Goal: Information Seeking & Learning: Learn about a topic

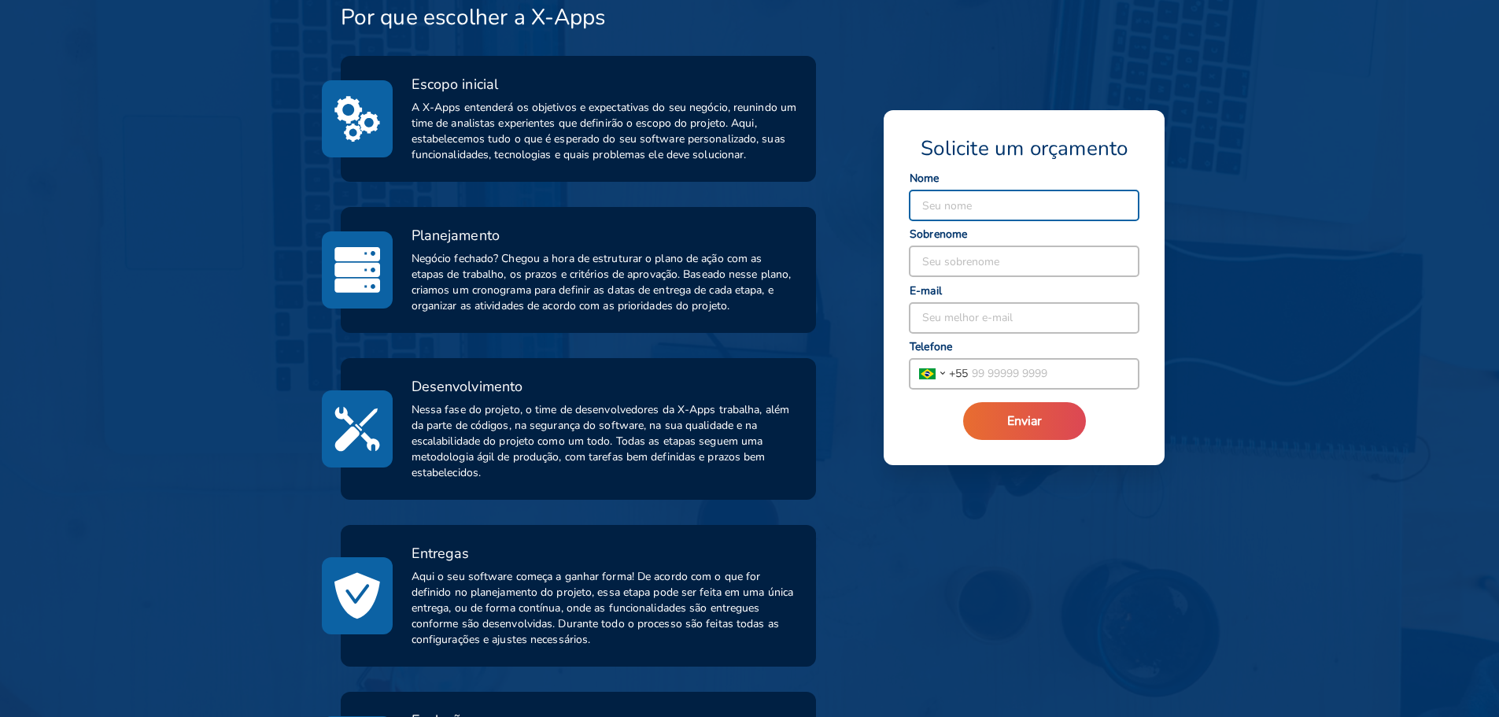
scroll to position [515, 0]
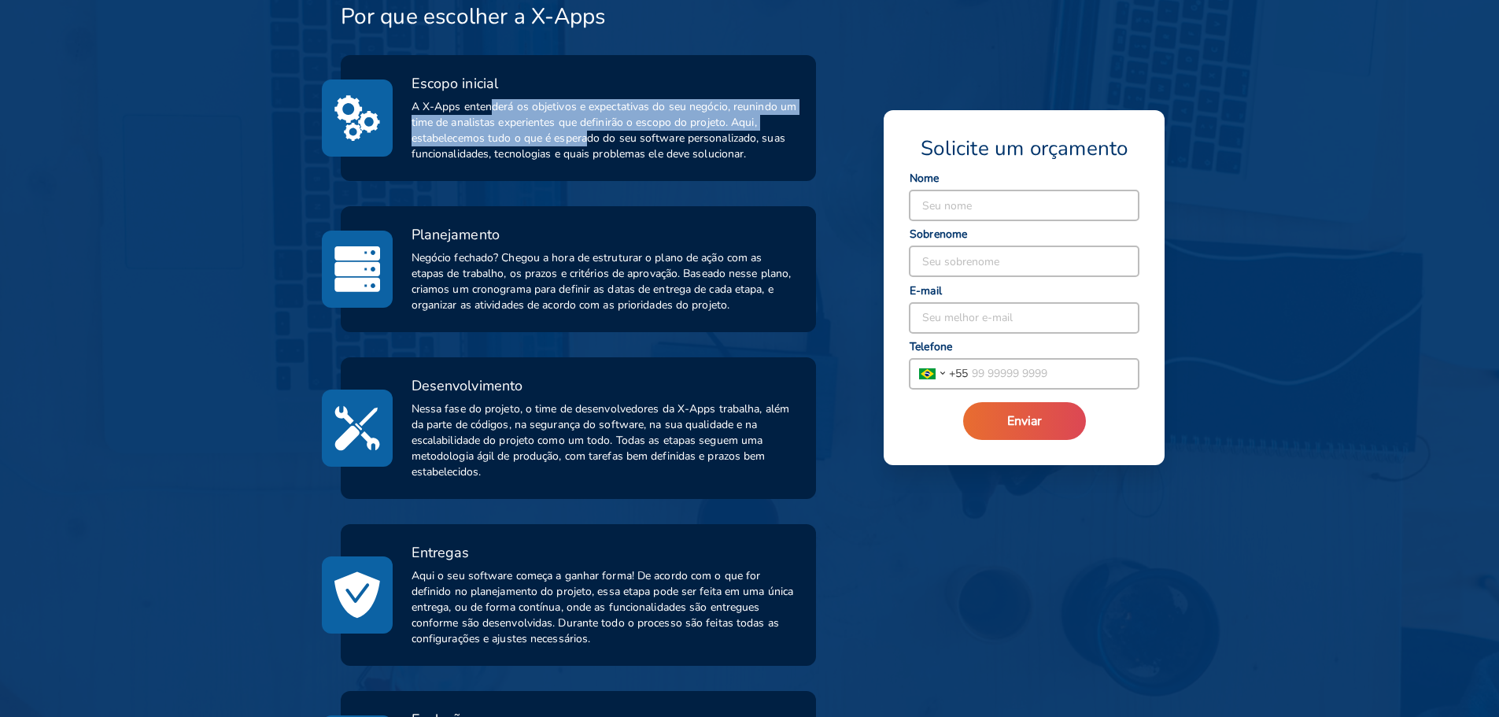
drag, startPoint x: 490, startPoint y: 113, endPoint x: 582, endPoint y: 145, distance: 98.3
click at [582, 145] on span "A X-Apps entenderá os objetivos e expectativas do seu negócio, reunindo um time…" at bounding box center [605, 130] width 386 height 63
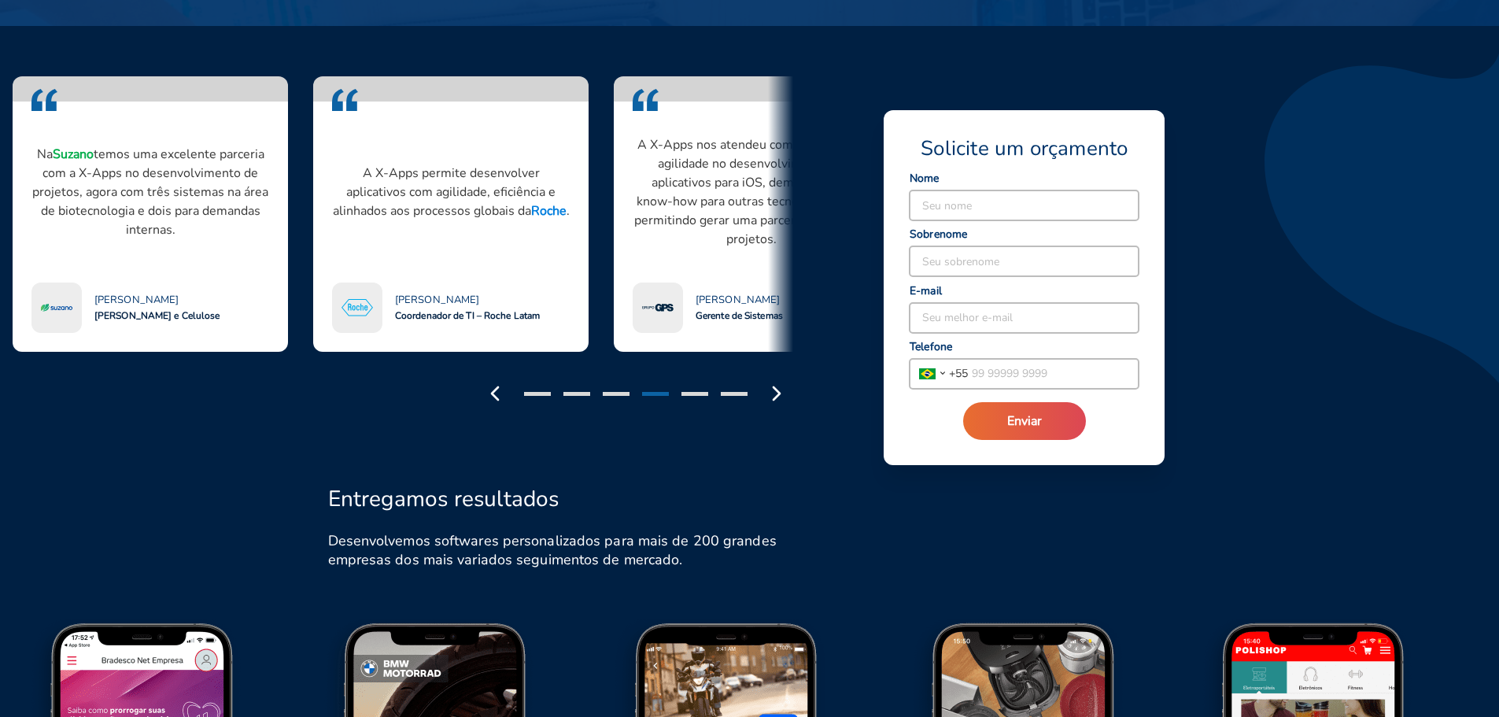
scroll to position [1357, 0]
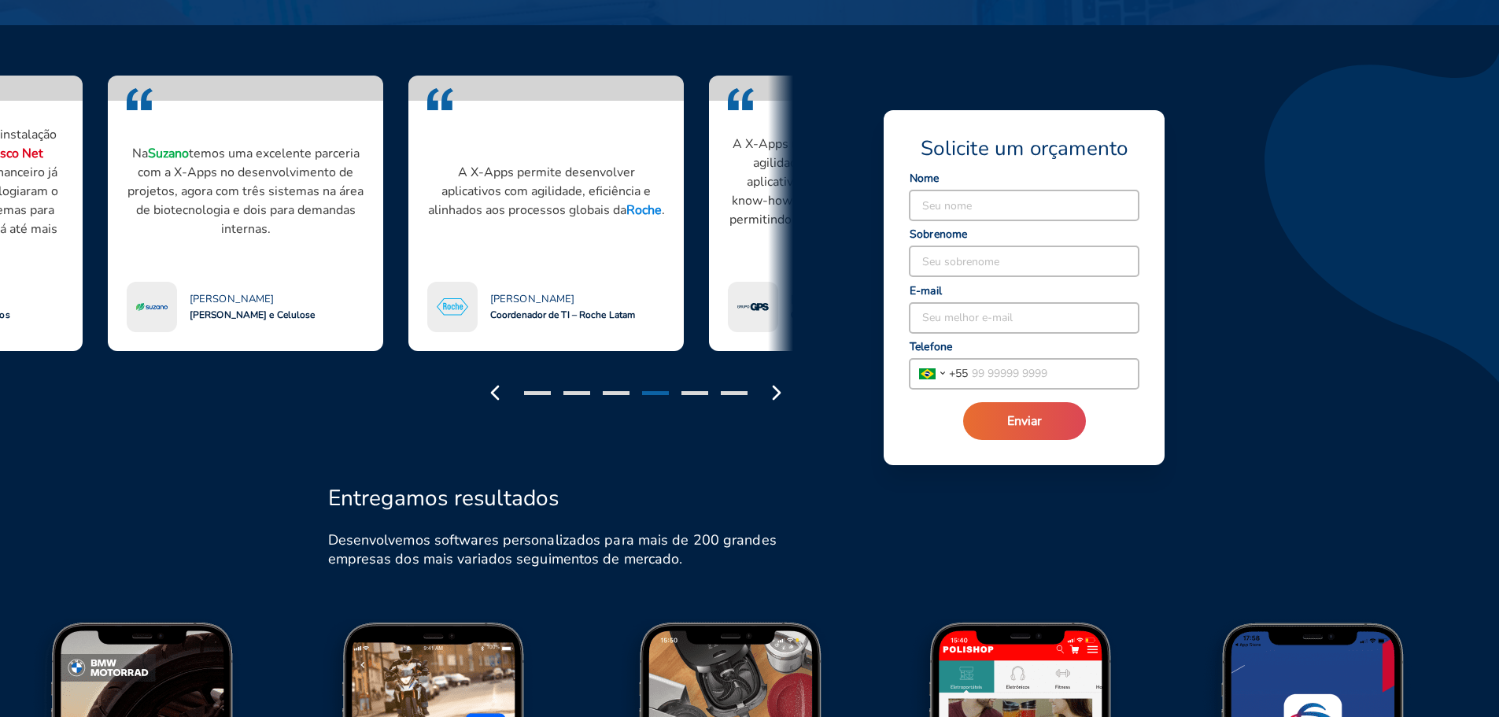
drag, startPoint x: 113, startPoint y: 146, endPoint x: 397, endPoint y: 190, distance: 286.9
click at [364, 190] on p "Na Suzano temos uma excelente parceria com a X-Apps no desenvolvimento de proje…" at bounding box center [246, 191] width 238 height 94
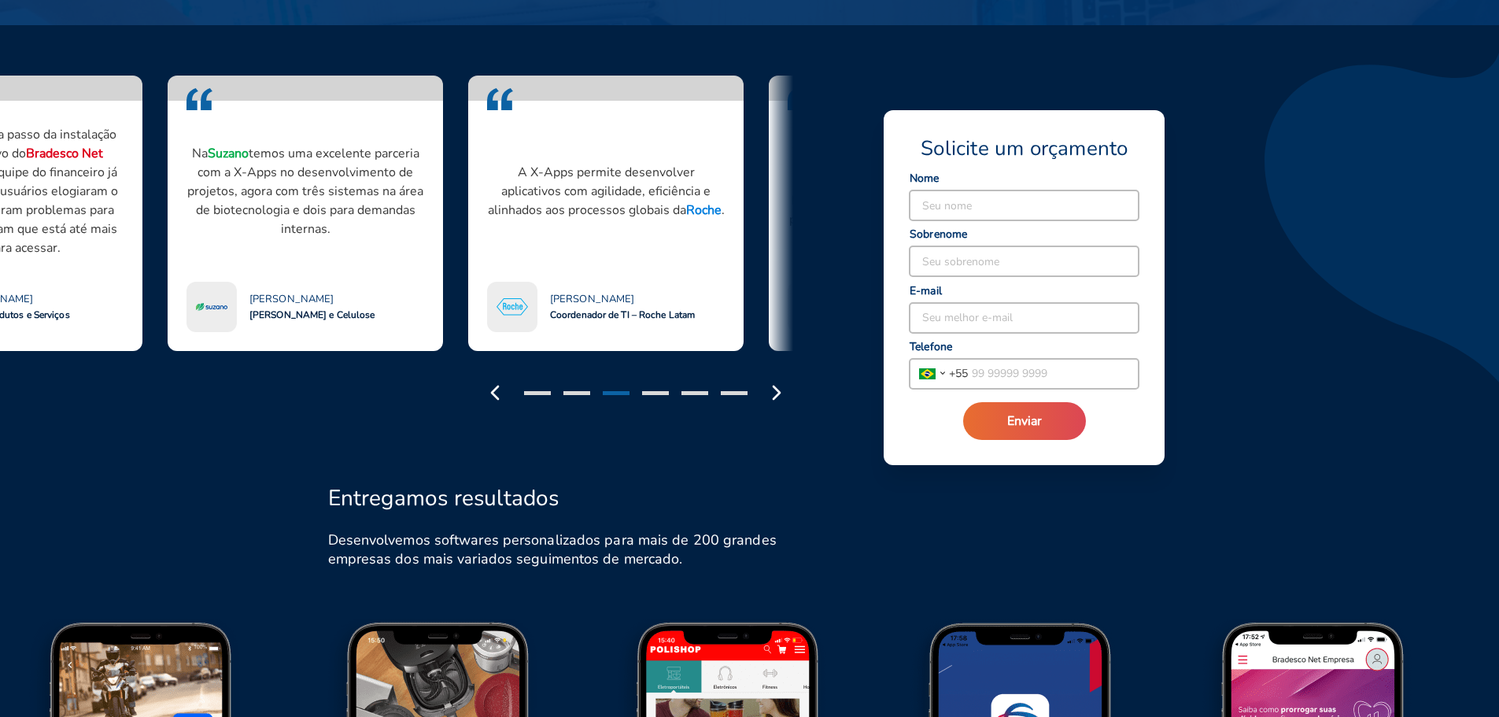
drag, startPoint x: 442, startPoint y: 190, endPoint x: 184, endPoint y: 203, distance: 257.7
click at [187, 203] on p "Na Suzano temos uma excelente parceria com a X-Apps no desenvolvimento de proje…" at bounding box center [306, 191] width 238 height 94
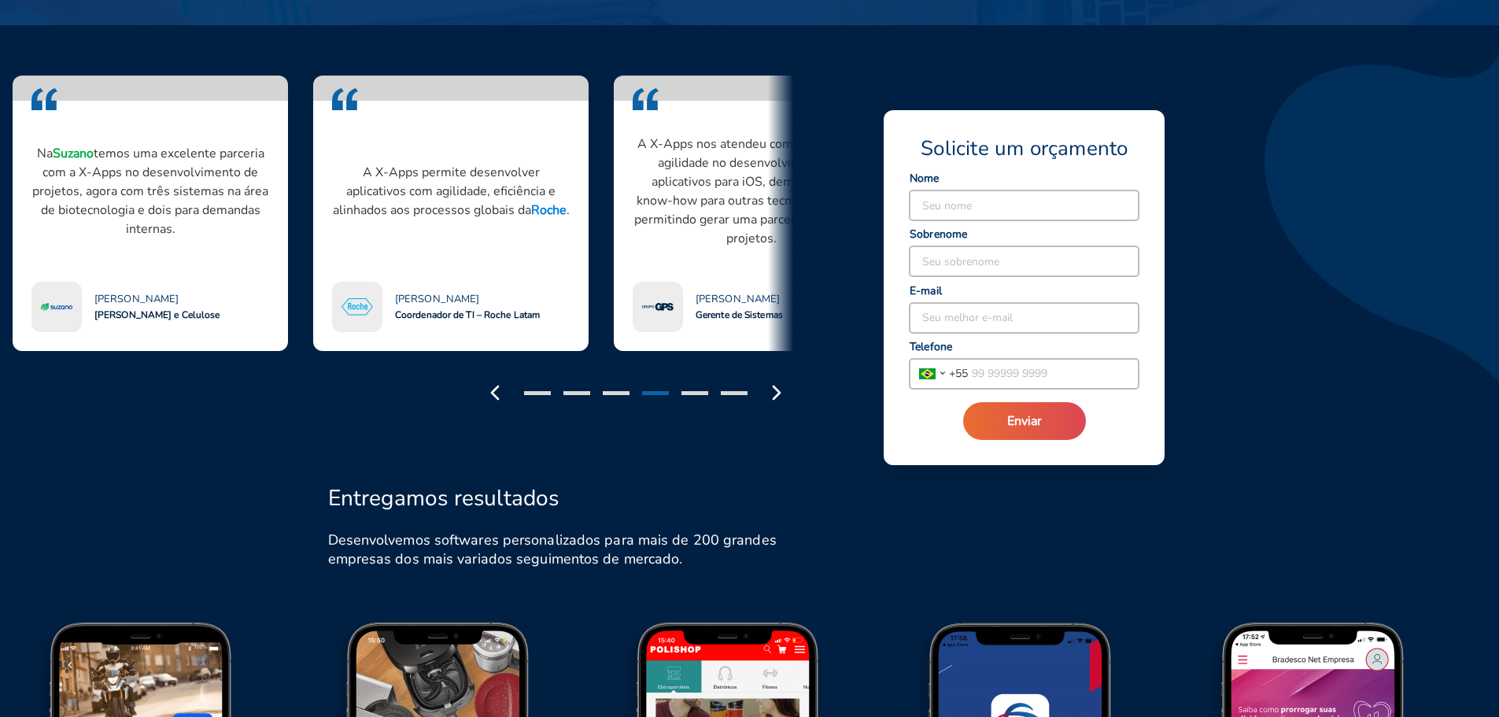
drag, startPoint x: 480, startPoint y: 238, endPoint x: 216, endPoint y: 267, distance: 266.1
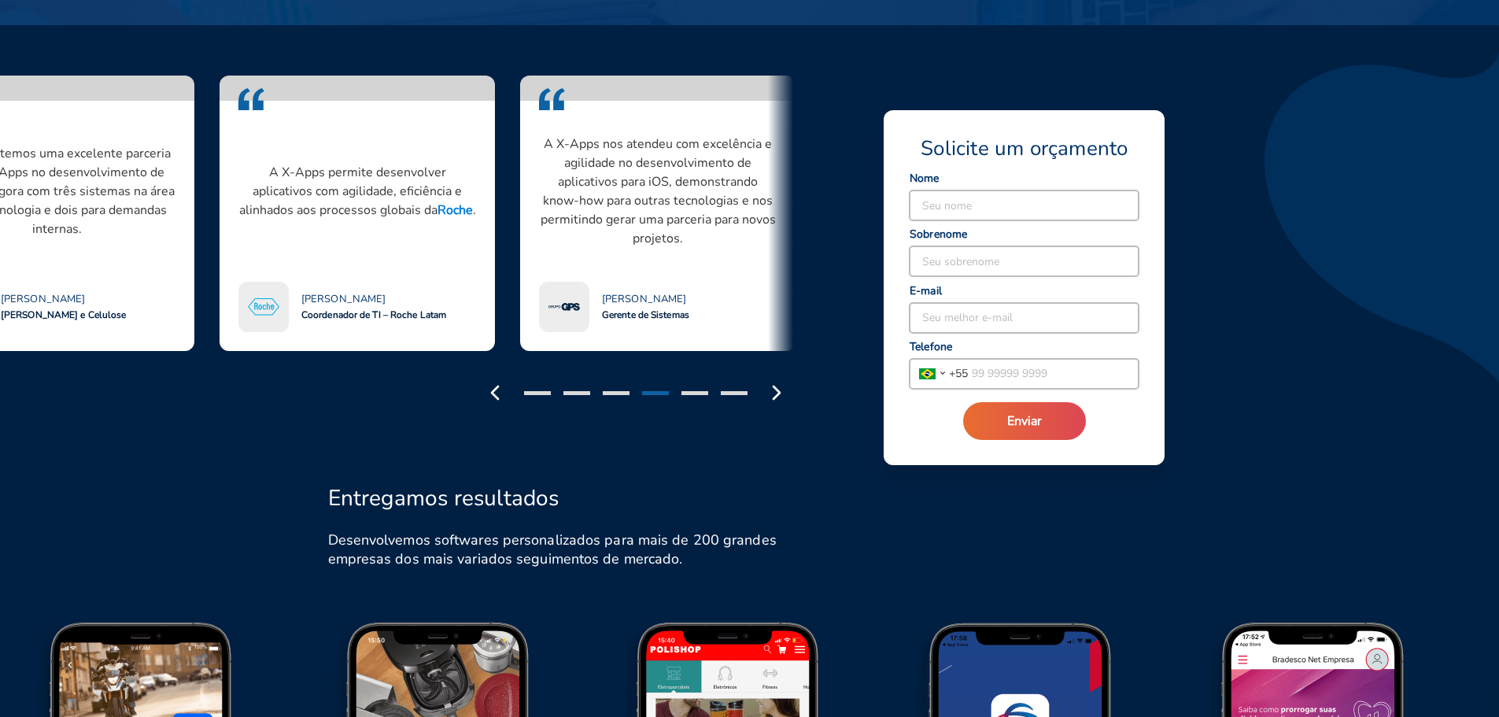
drag, startPoint x: 364, startPoint y: 215, endPoint x: 187, endPoint y: 217, distance: 177.9
click at [238, 217] on p "A X-Apps permite desenvolver aplicativos com agilidade, eficiência e alinhados …" at bounding box center [357, 191] width 238 height 57
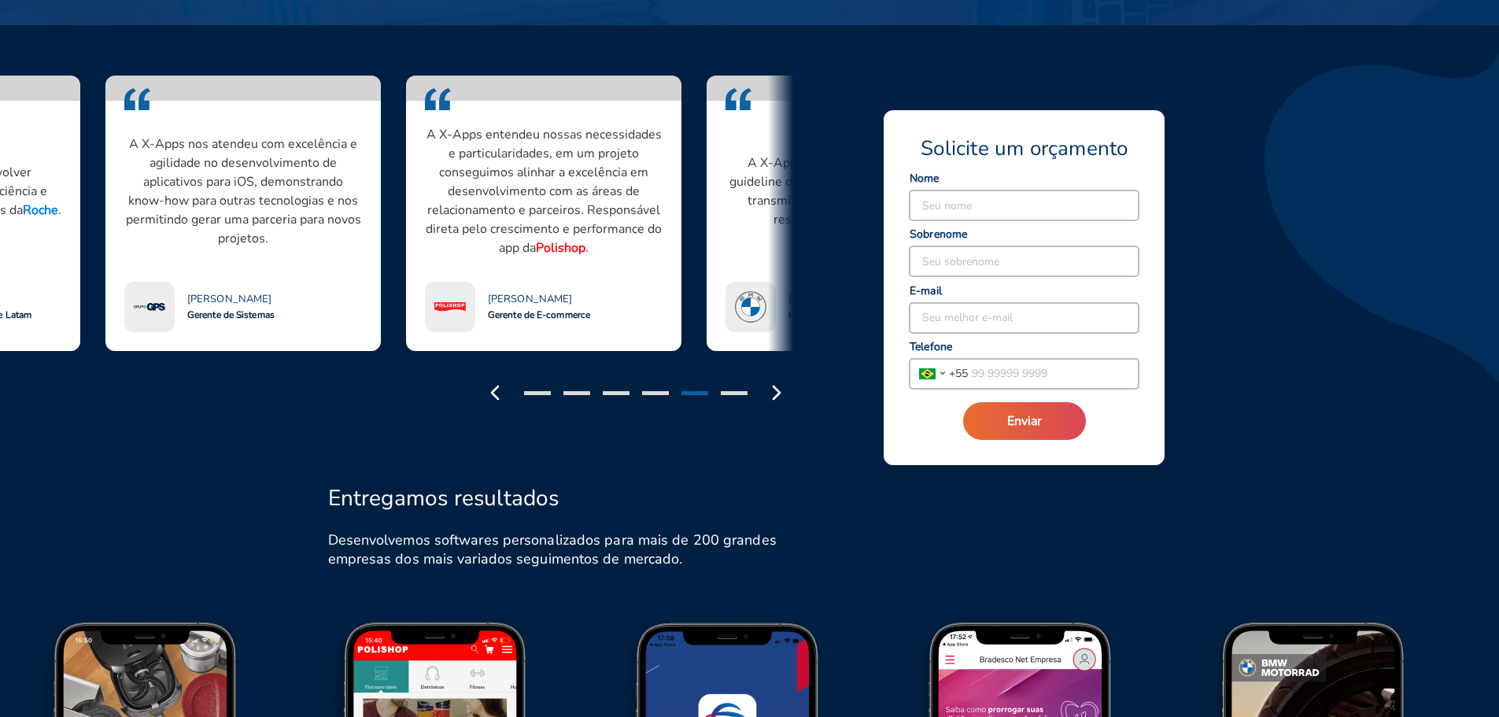
drag, startPoint x: 449, startPoint y: 175, endPoint x: 231, endPoint y: 181, distance: 217.3
click at [231, 181] on p "A X-Apps nos atendeu com excelência e agilidade no desenvolvimento de aplicativ…" at bounding box center [243, 191] width 238 height 113
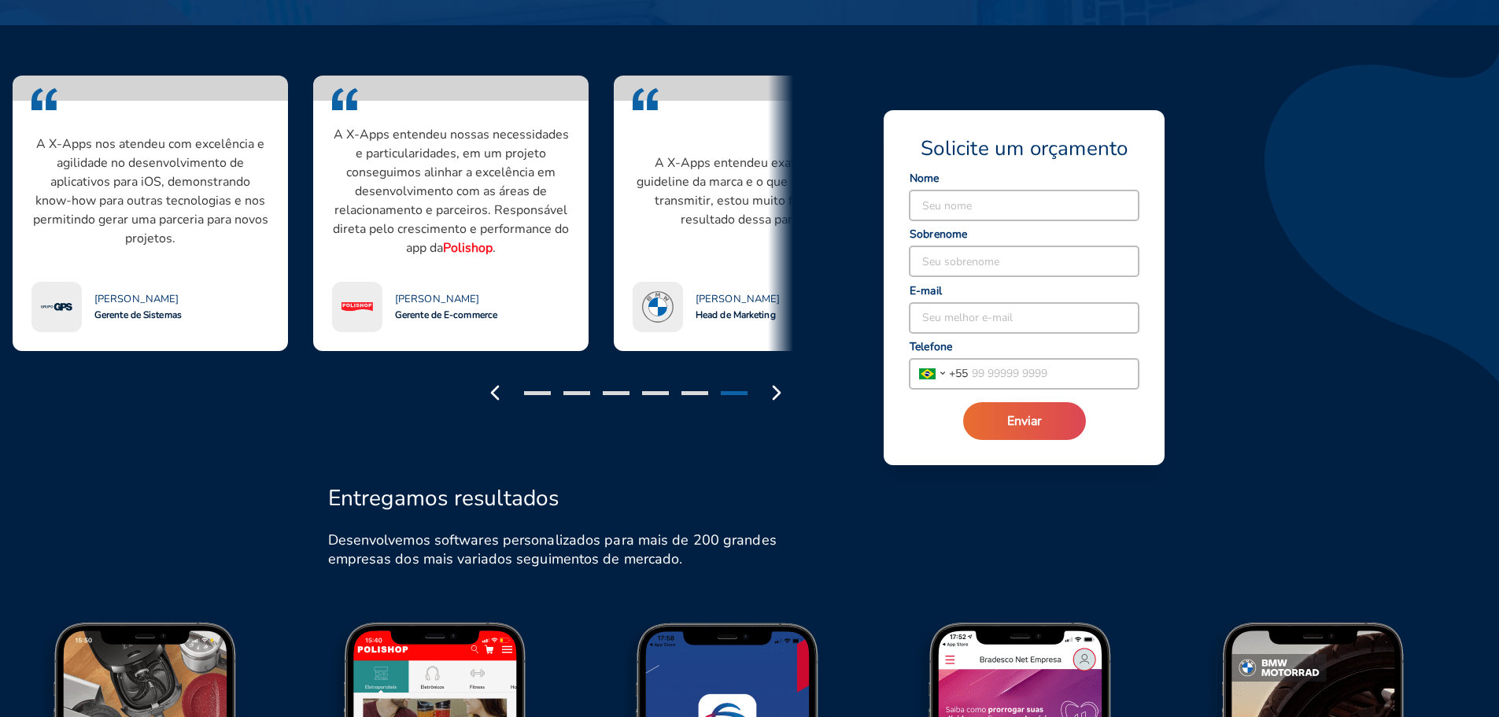
drag, startPoint x: 472, startPoint y: 164, endPoint x: 251, endPoint y: 167, distance: 221.2
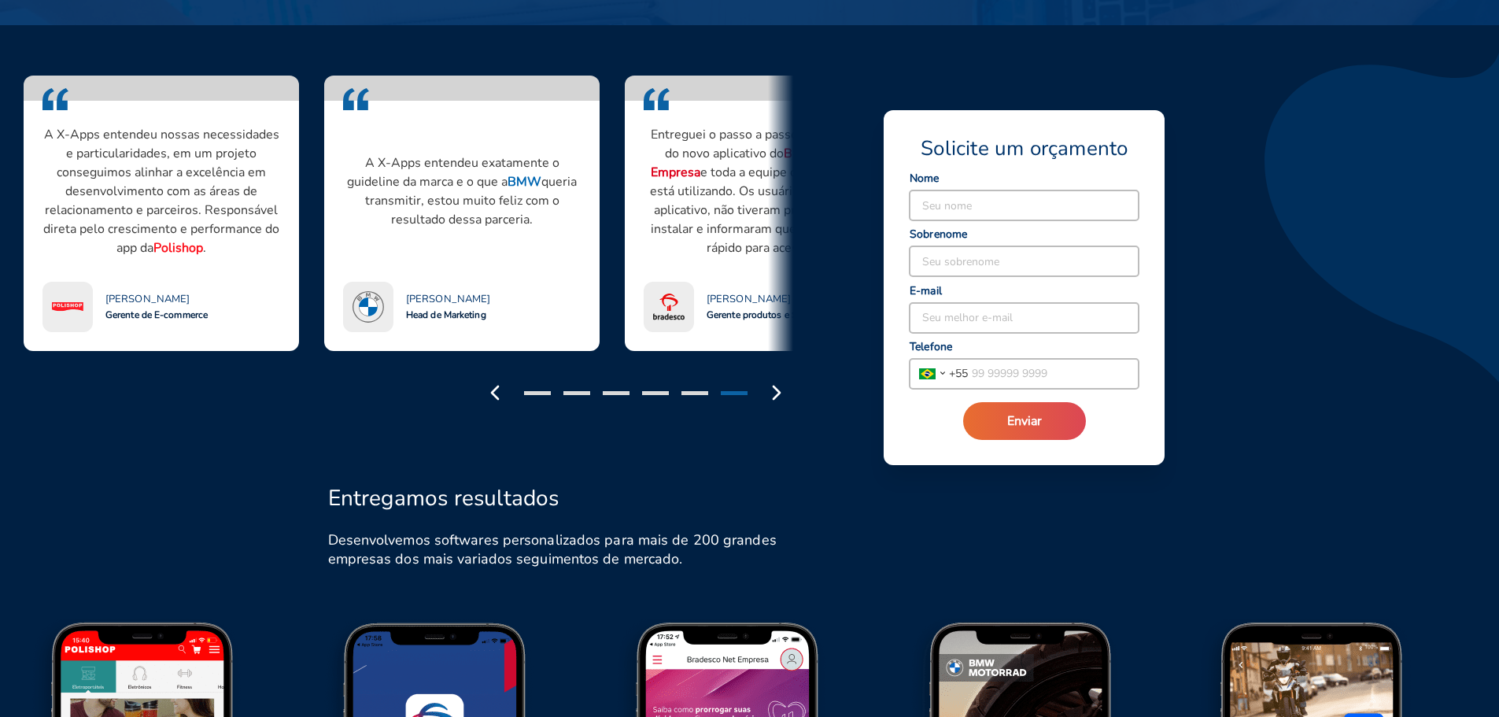
drag, startPoint x: 417, startPoint y: 177, endPoint x: 115, endPoint y: 179, distance: 302.2
click at [115, 179] on p "A X-Apps entendeu nossas necessidades e particularidades, em um projeto consegu…" at bounding box center [162, 191] width 238 height 132
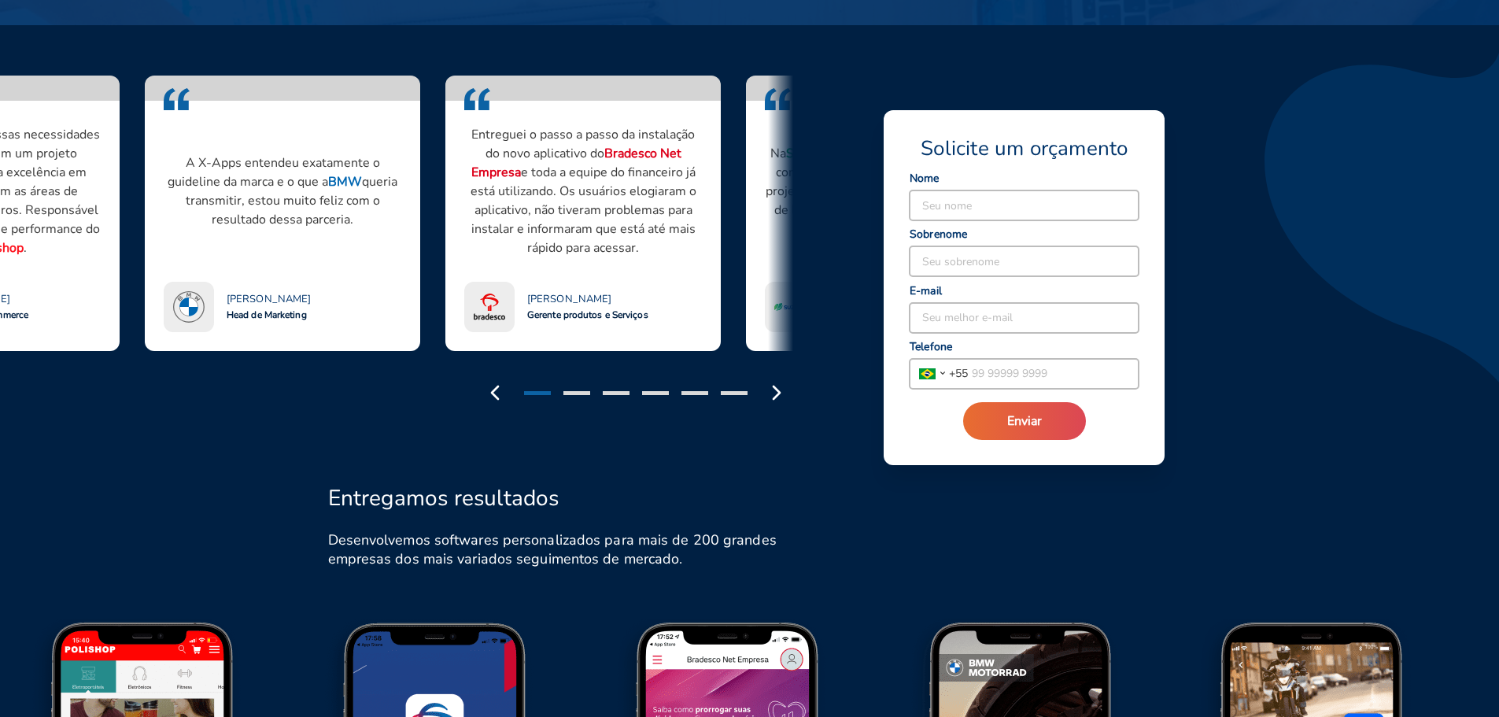
drag, startPoint x: 368, startPoint y: 194, endPoint x: 199, endPoint y: 193, distance: 168.4
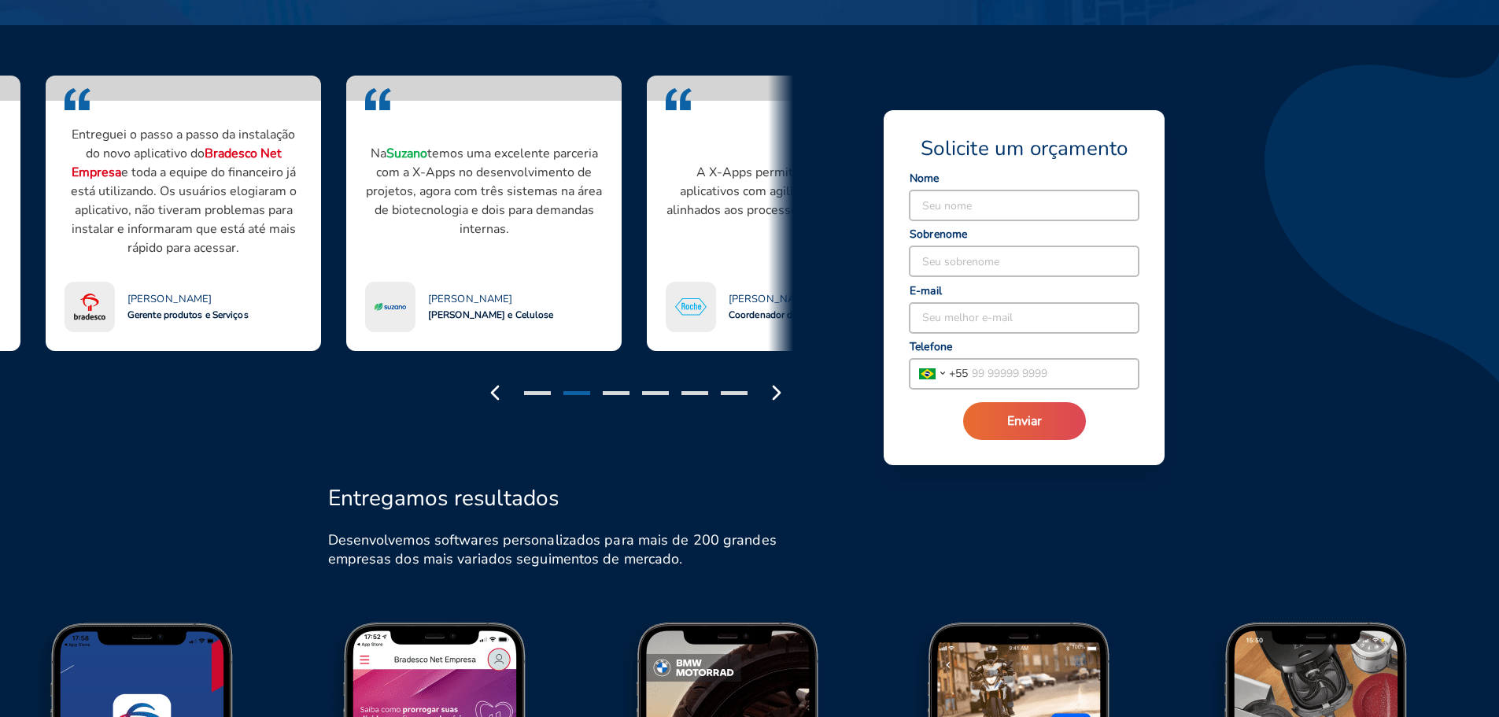
drag, startPoint x: 549, startPoint y: 174, endPoint x: 259, endPoint y: 198, distance: 291.4
click at [259, 198] on p "Entreguei o passo a passo da instalação do novo aplicativo do Bradesco Net Empr…" at bounding box center [184, 191] width 238 height 132
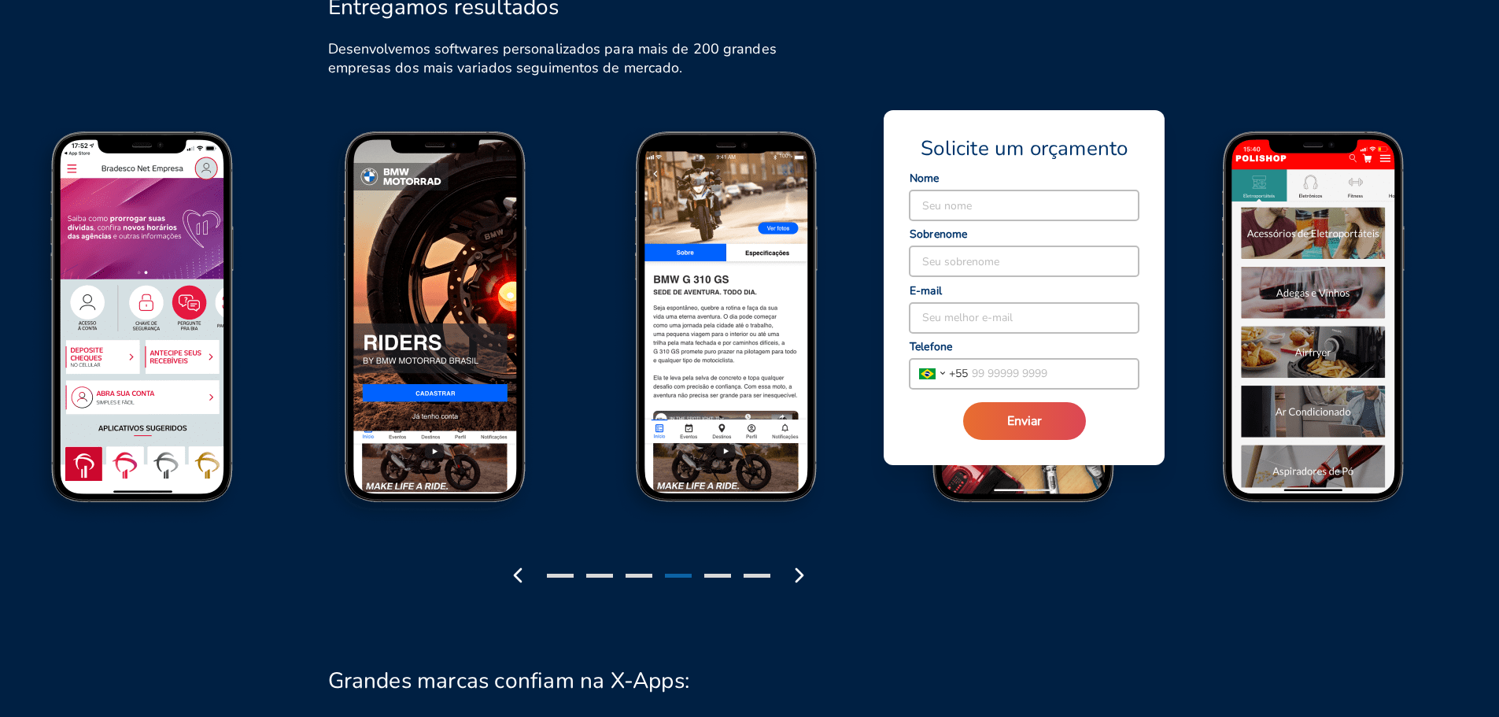
scroll to position [1849, 0]
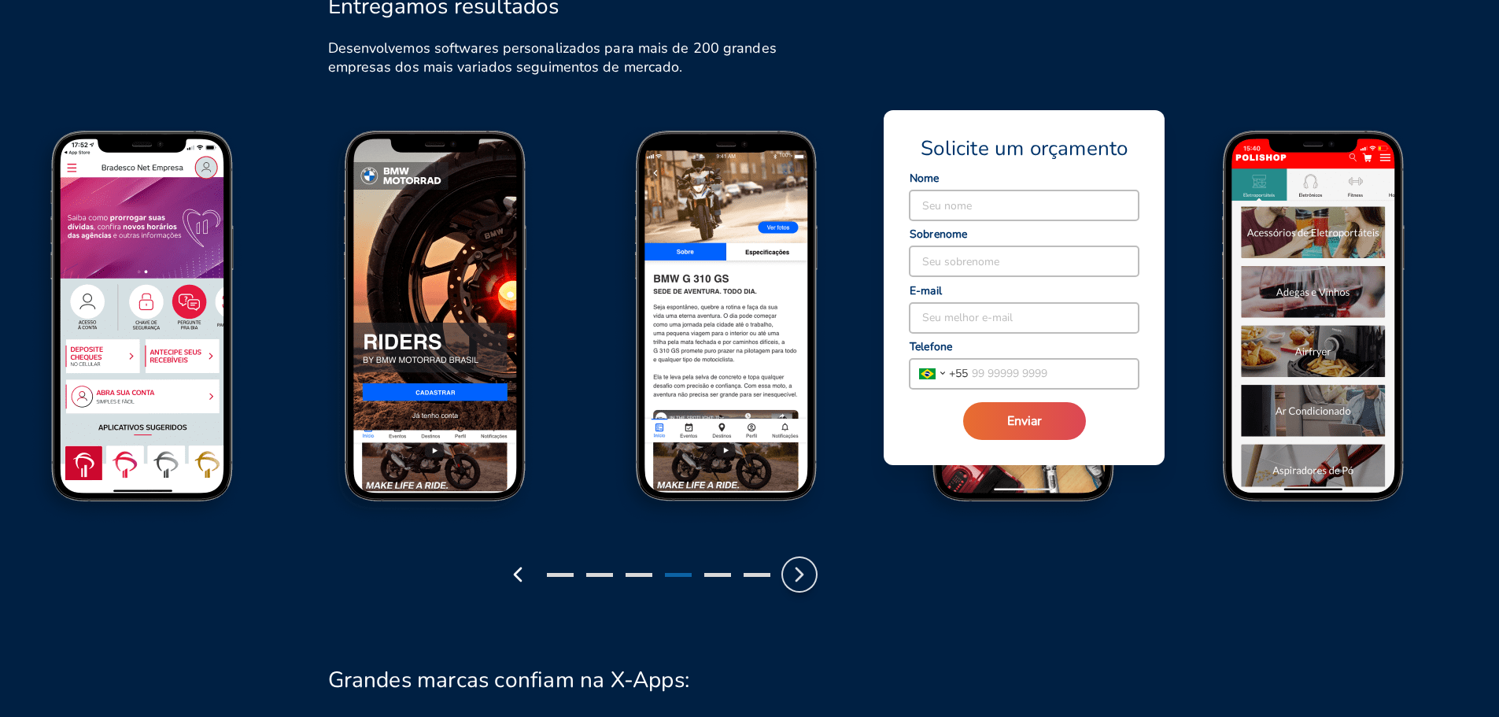
click at [804, 571] on icon "button" at bounding box center [799, 574] width 25 height 25
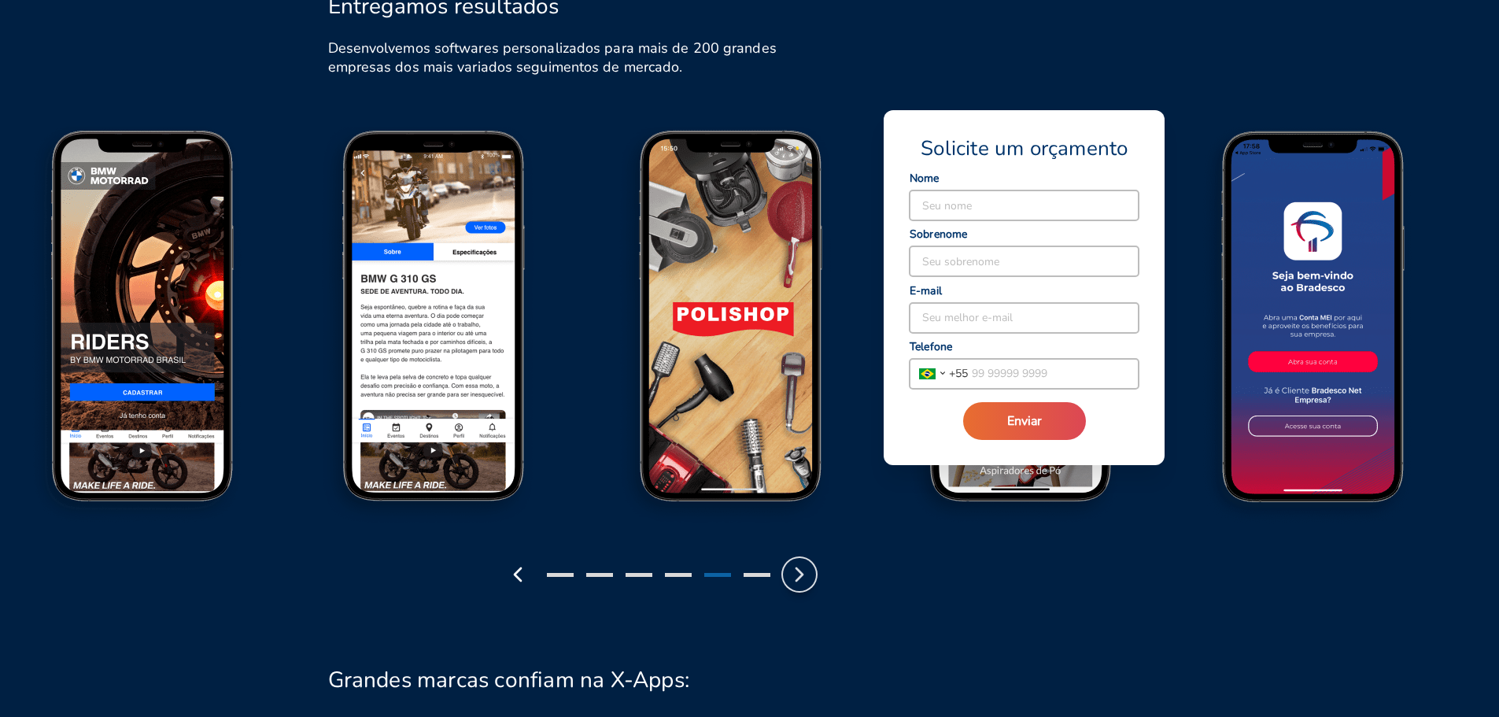
click at [804, 571] on icon "button" at bounding box center [799, 574] width 25 height 25
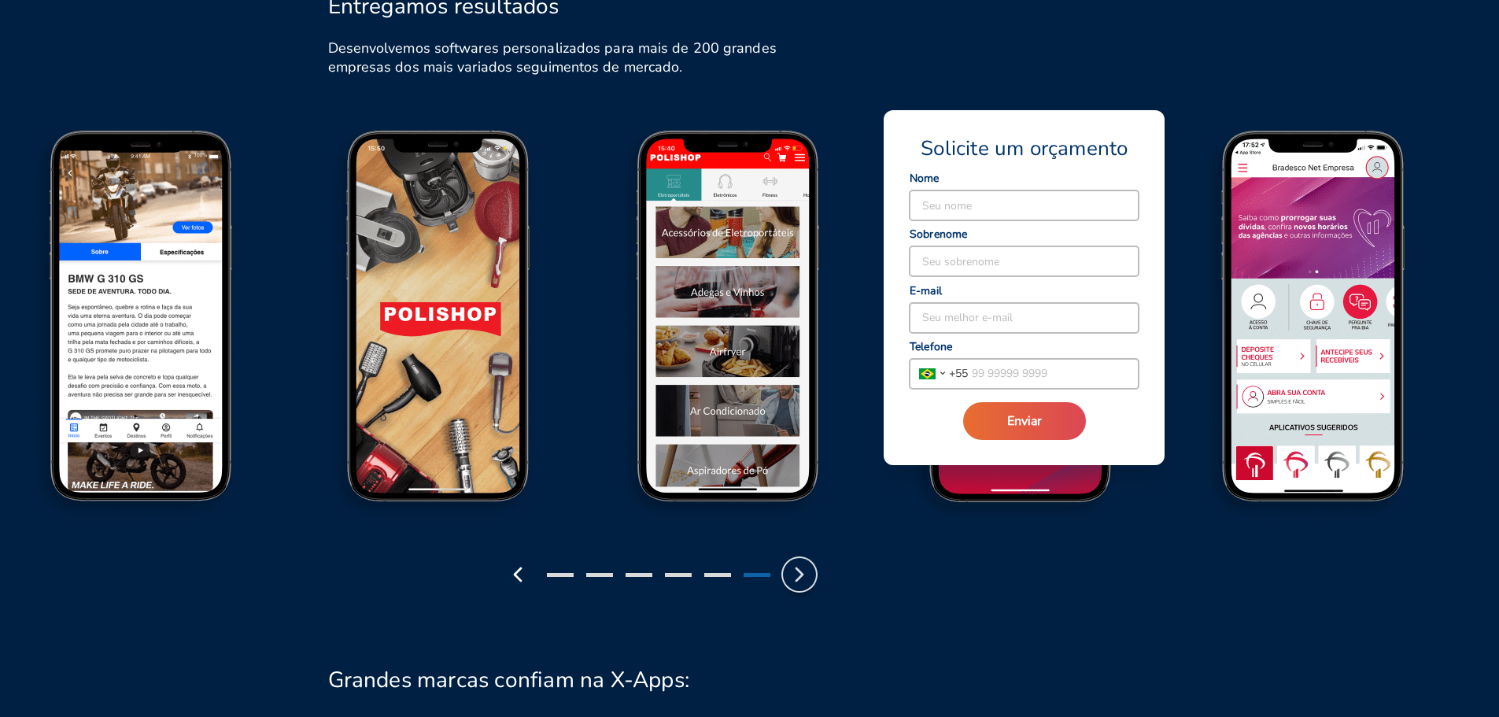
click at [804, 571] on icon "button" at bounding box center [799, 574] width 25 height 25
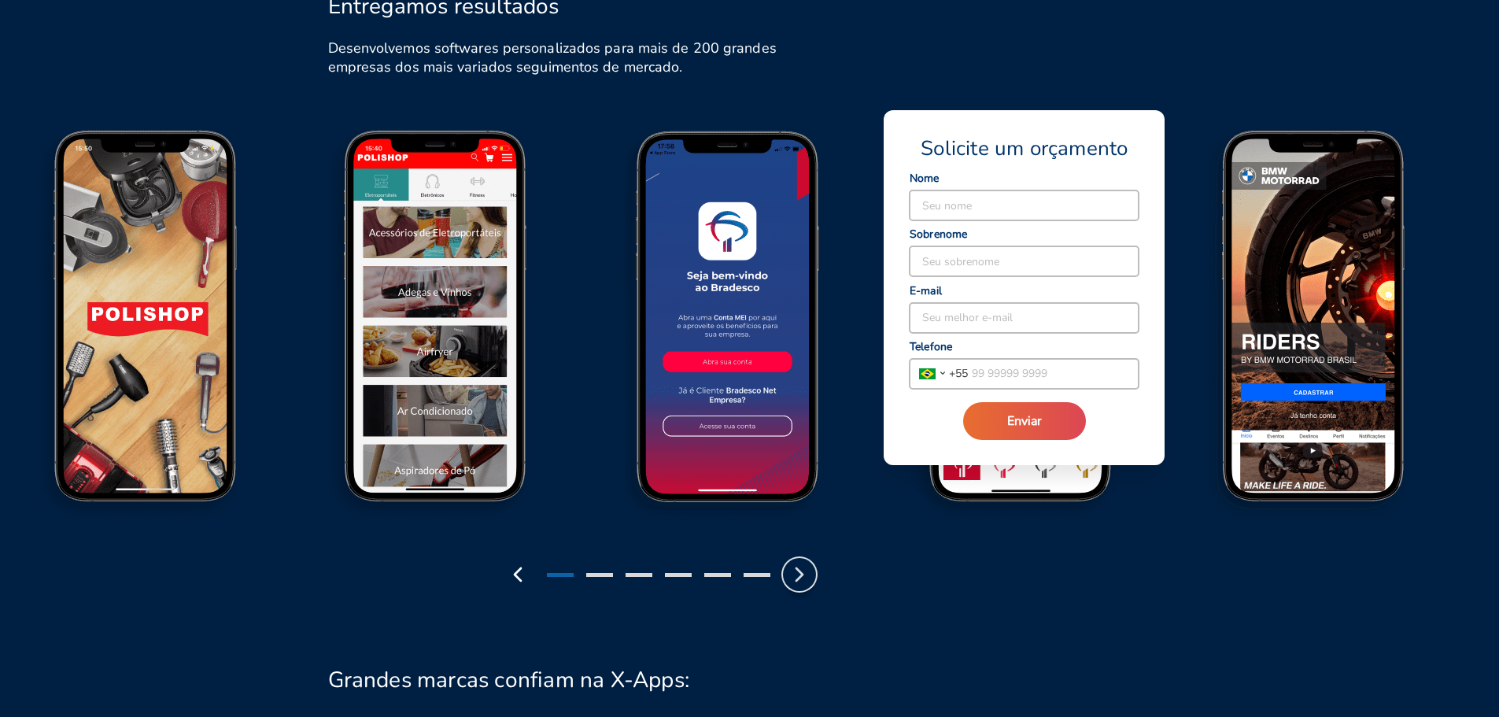
click at [804, 571] on icon "button" at bounding box center [799, 574] width 25 height 25
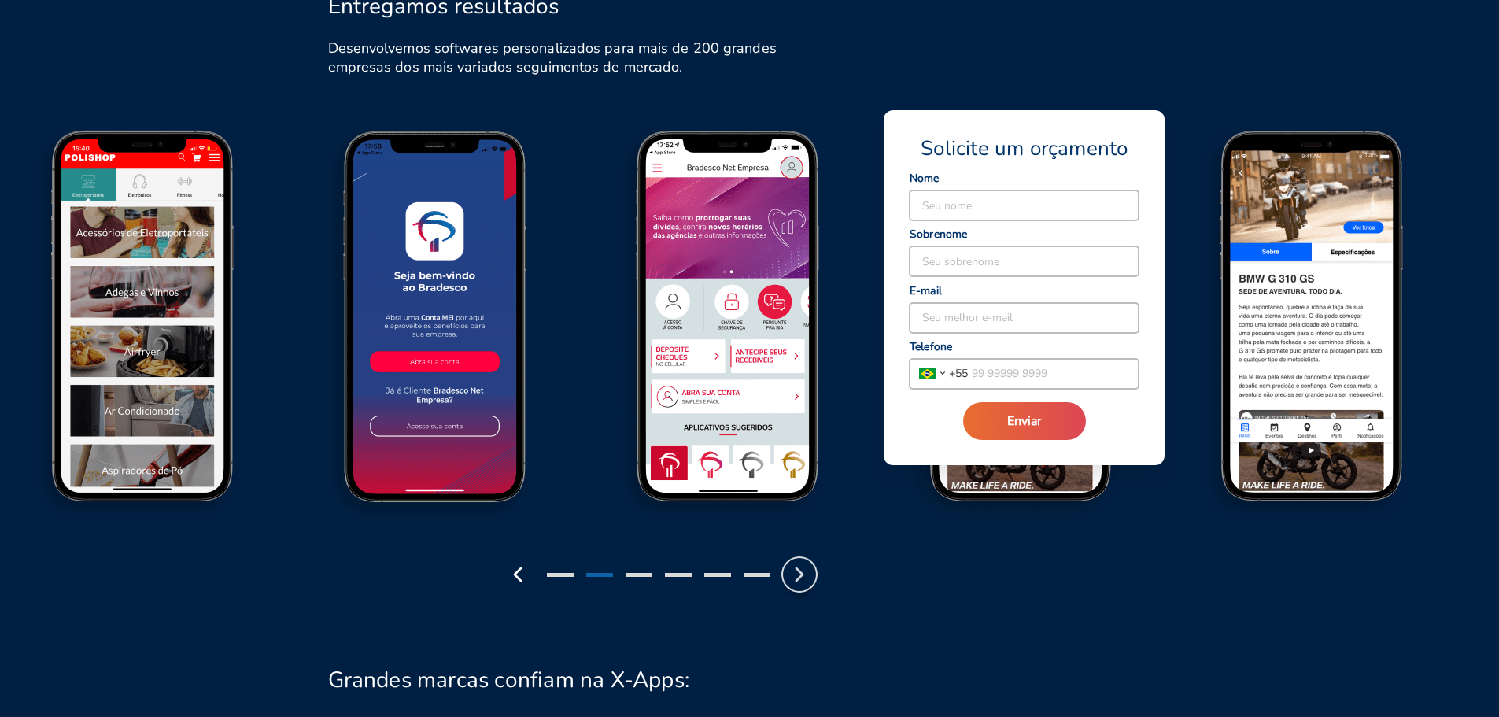
click at [804, 571] on icon "button" at bounding box center [799, 574] width 25 height 25
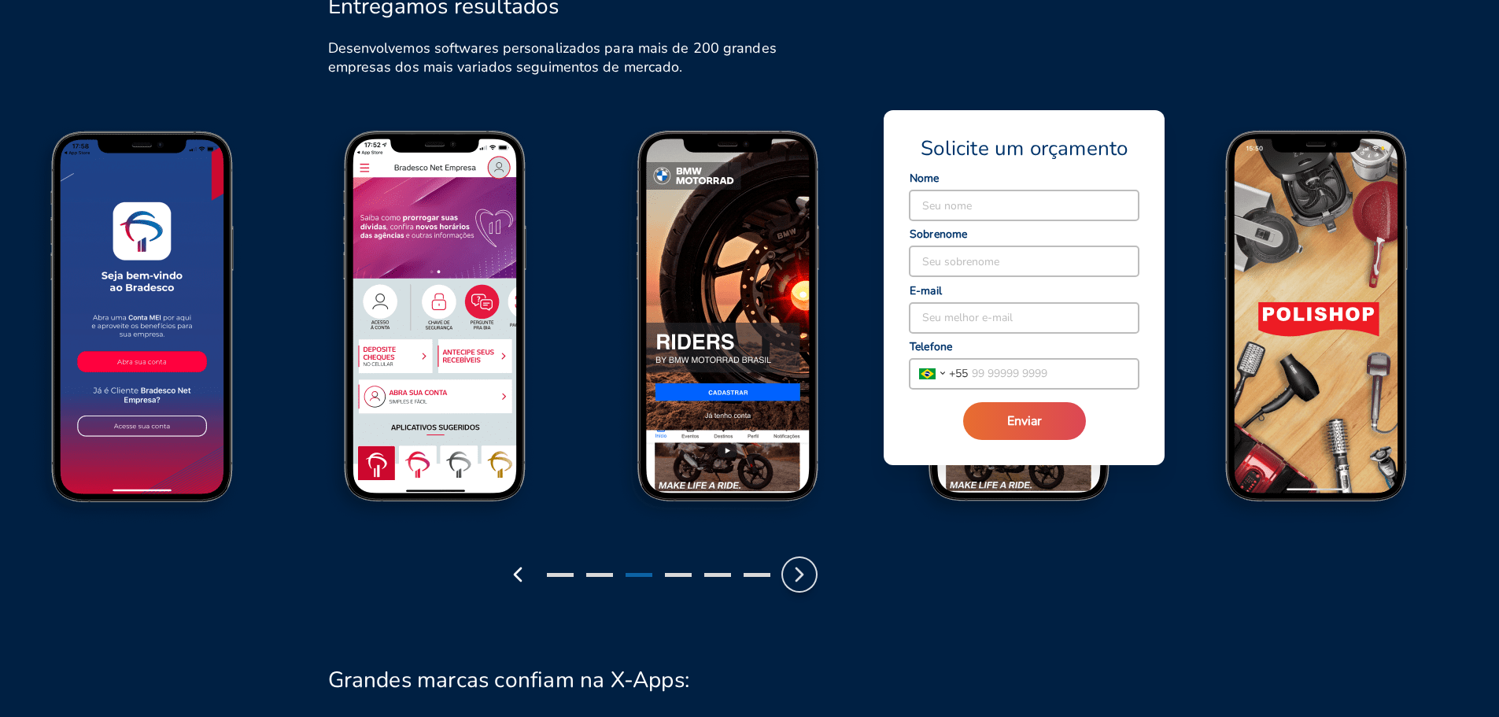
click at [804, 571] on icon "button" at bounding box center [799, 574] width 25 height 25
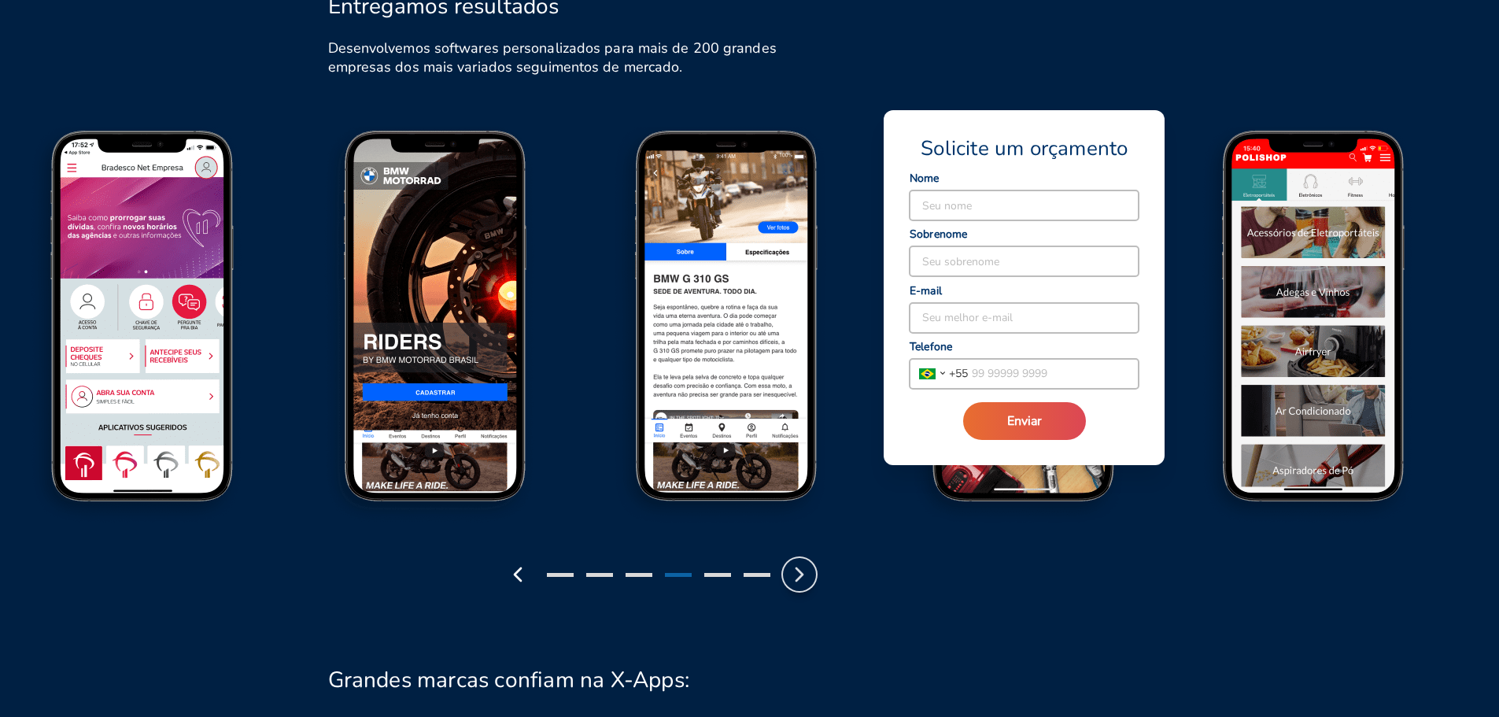
click at [804, 571] on icon "button" at bounding box center [799, 574] width 25 height 25
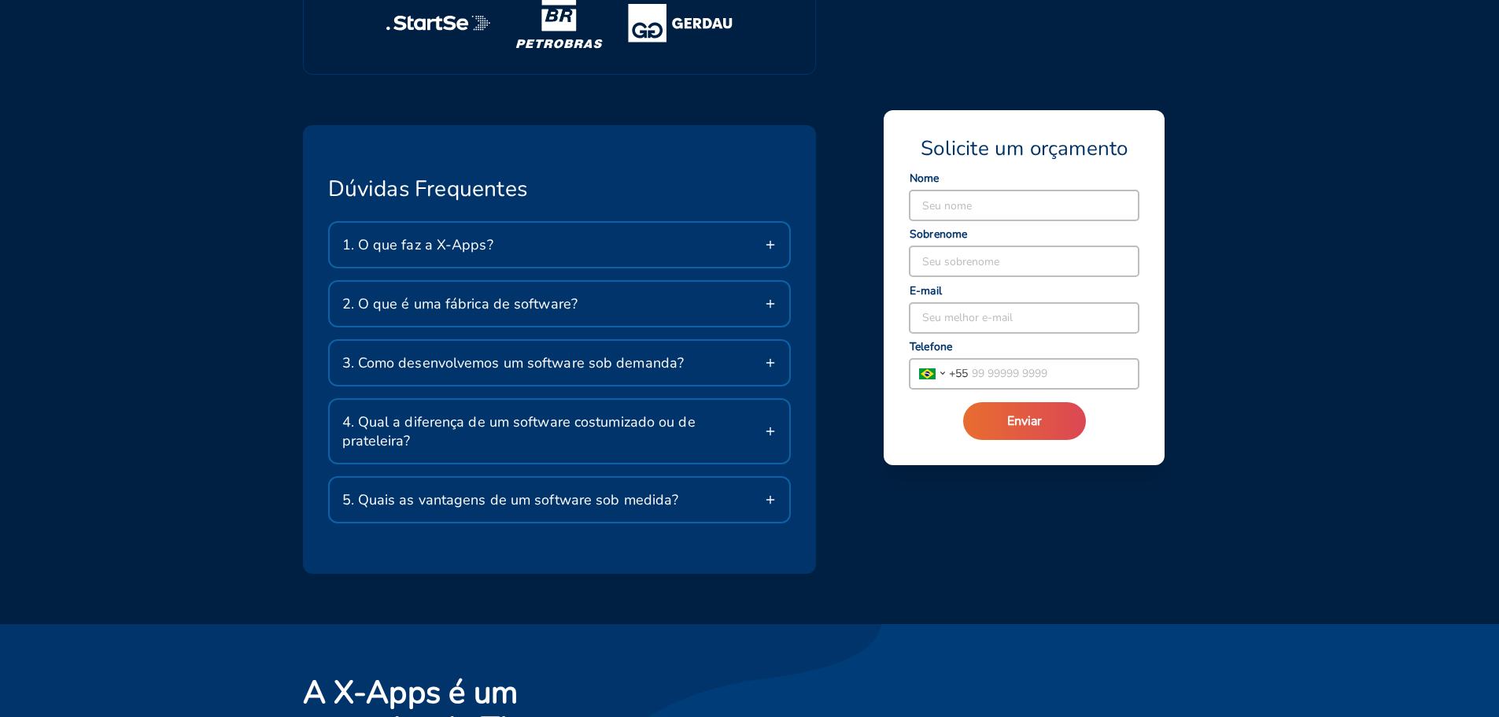
scroll to position [2700, 0]
click at [778, 256] on div "1. O que faz a X-Apps?" at bounding box center [560, 244] width 460 height 44
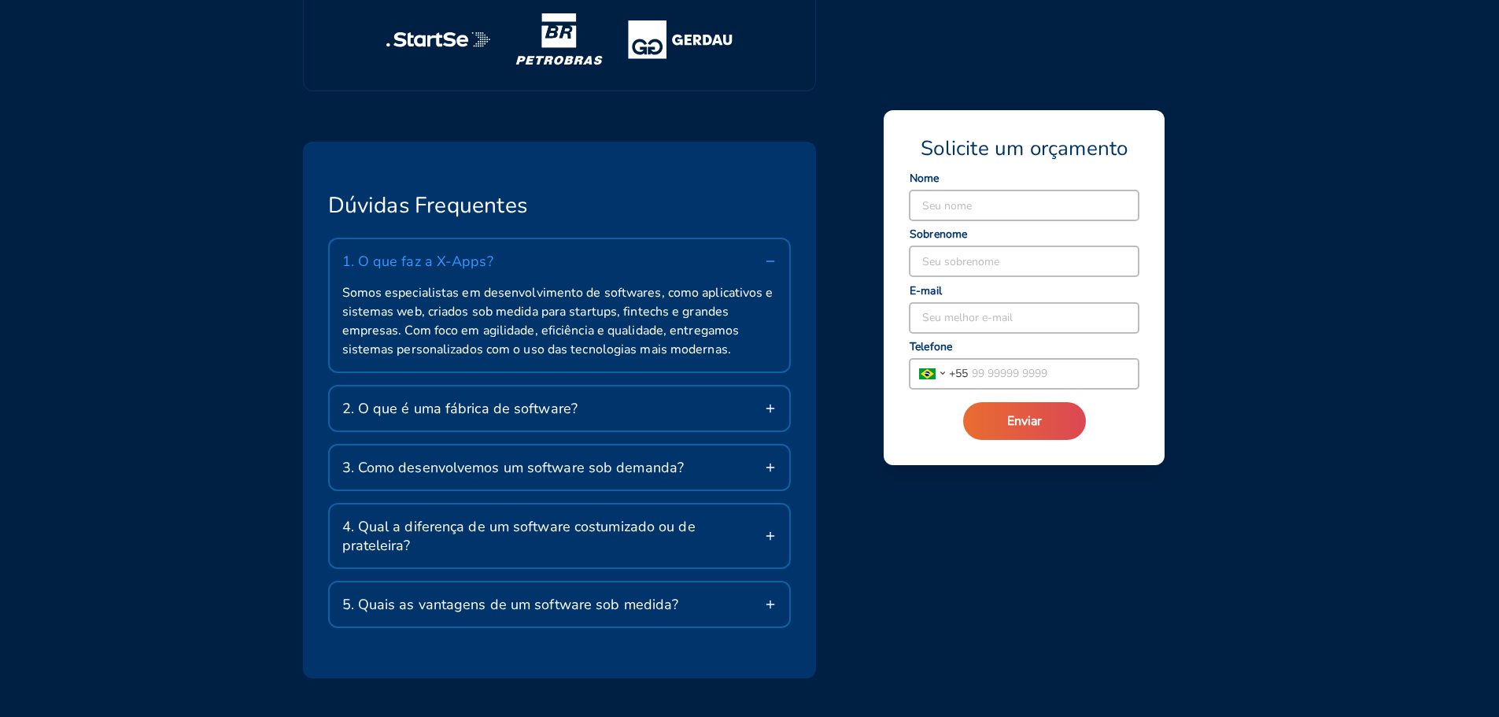
scroll to position [2686, 0]
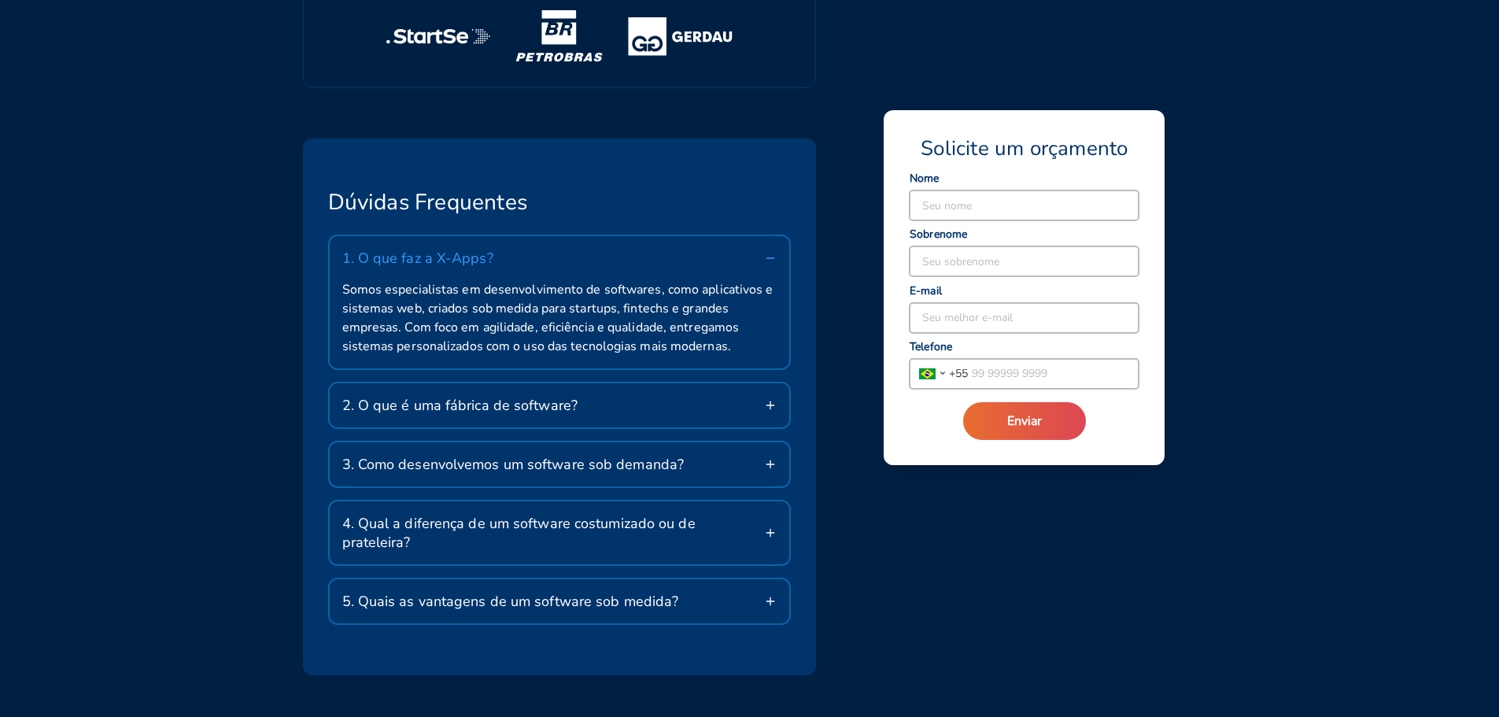
click at [768, 408] on icon at bounding box center [770, 405] width 13 height 13
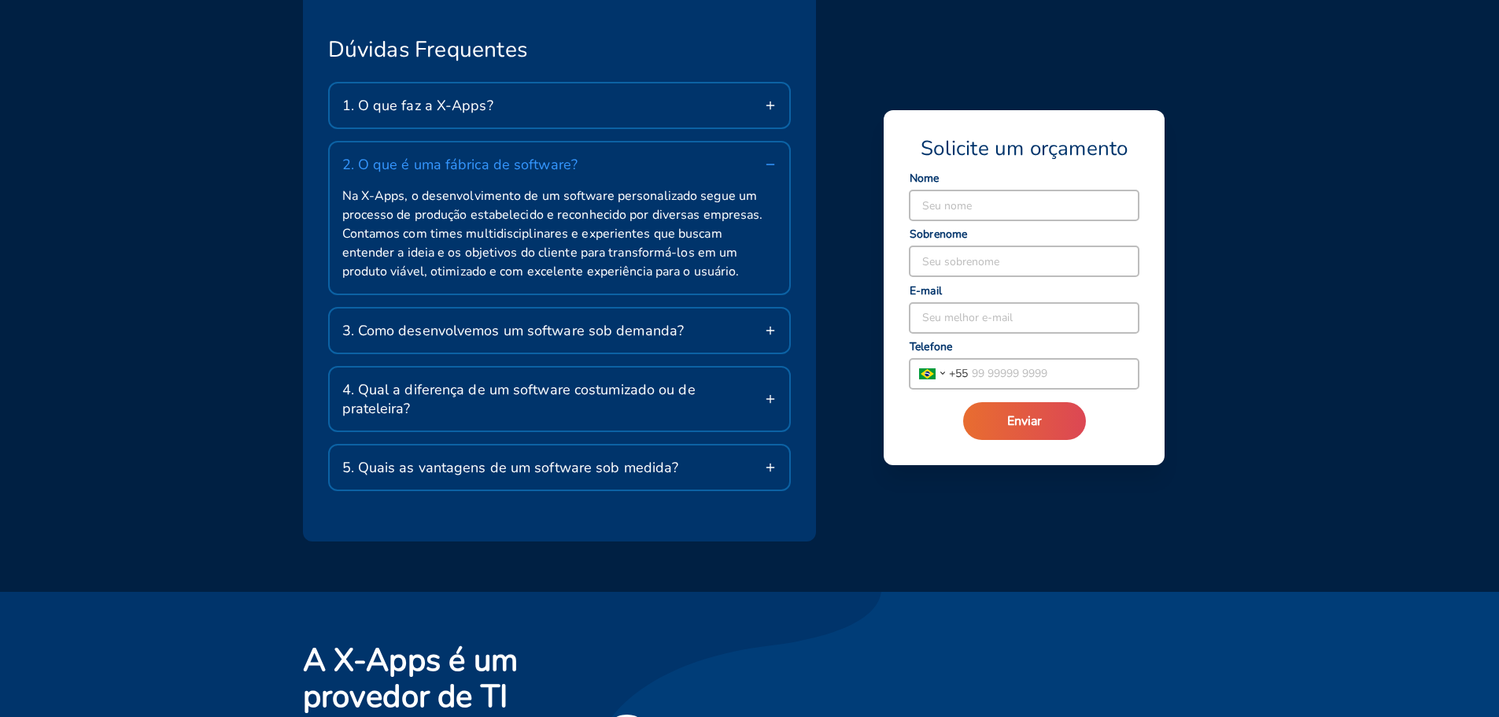
scroll to position [2840, 0]
click at [770, 341] on div "3. Como desenvolvemos um software sob demanda?" at bounding box center [560, 330] width 460 height 44
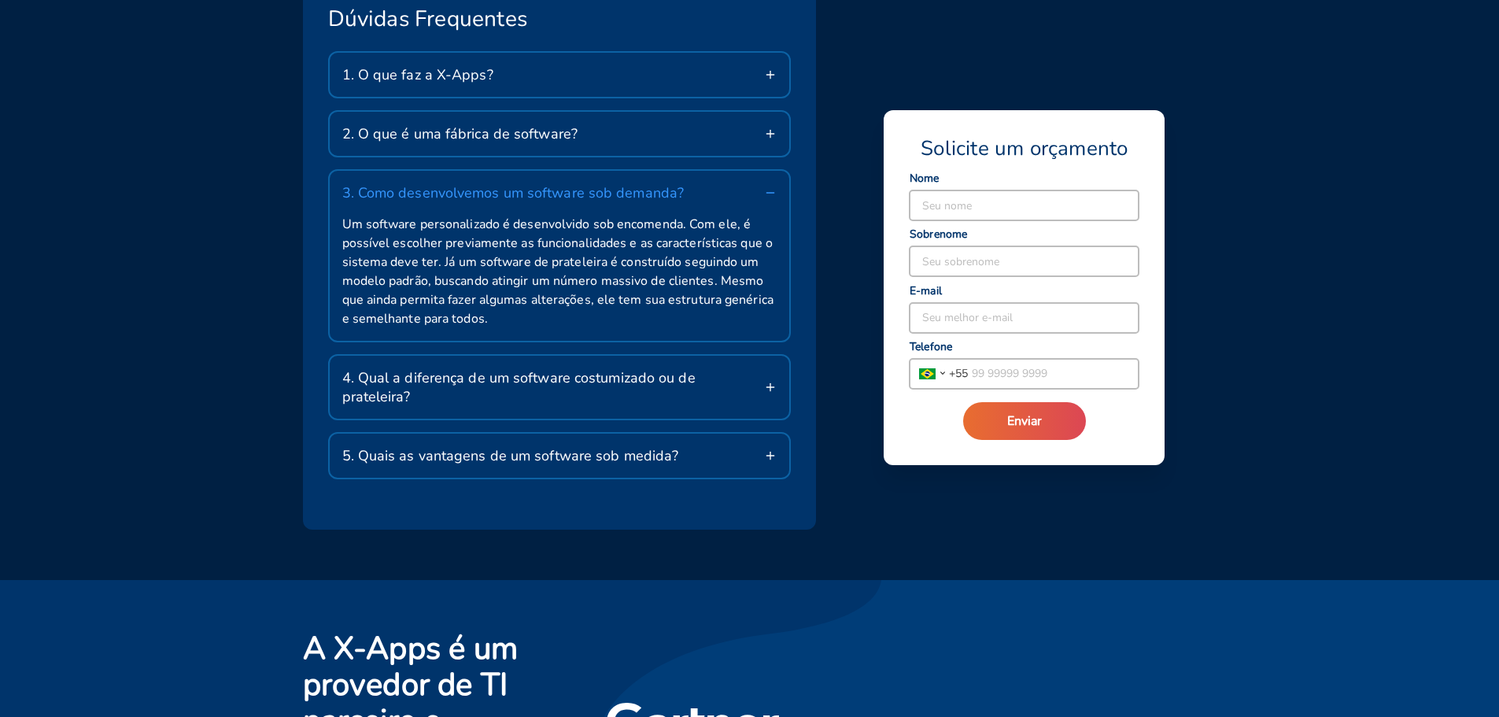
scroll to position [2870, 0]
click at [746, 379] on span "4. Qual a diferença de um software costumizado ou de prateleira?" at bounding box center [553, 387] width 423 height 38
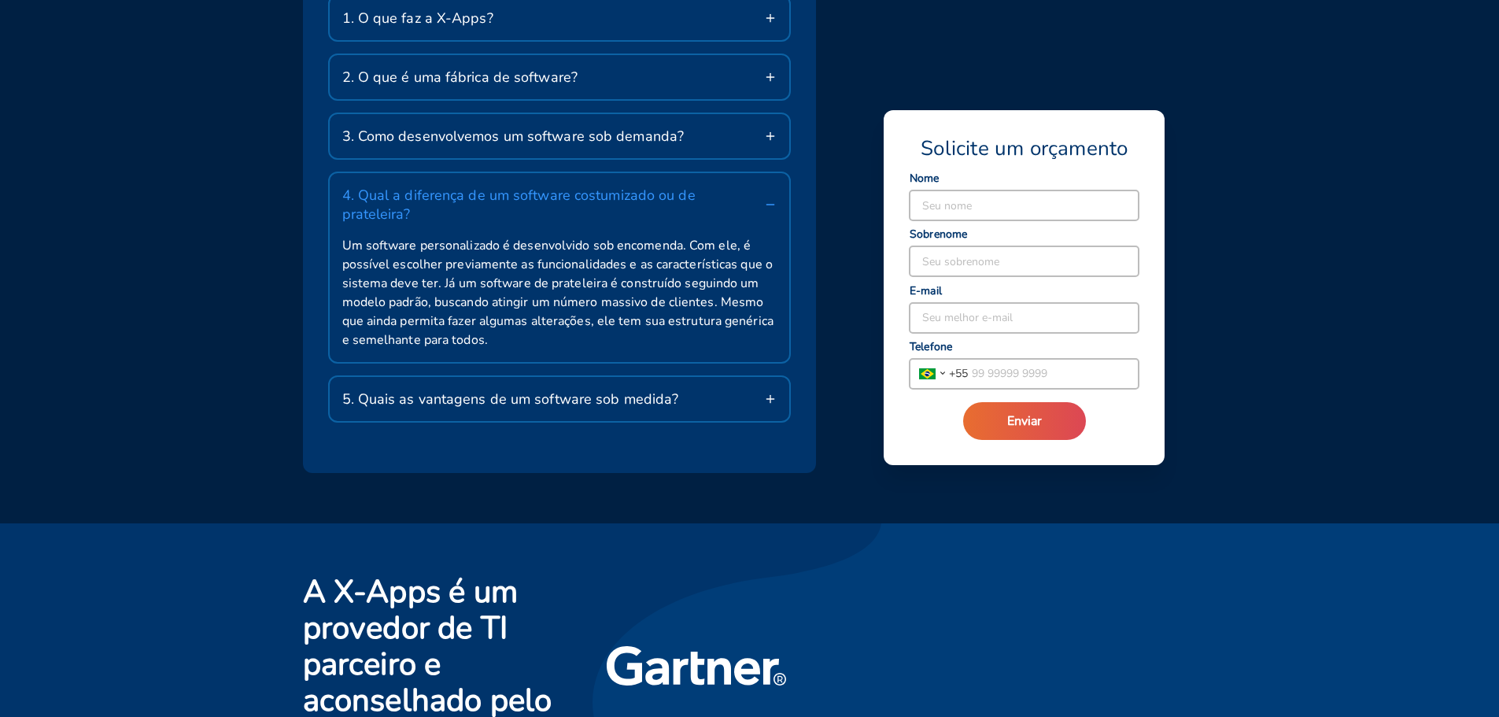
scroll to position [2956, 0]
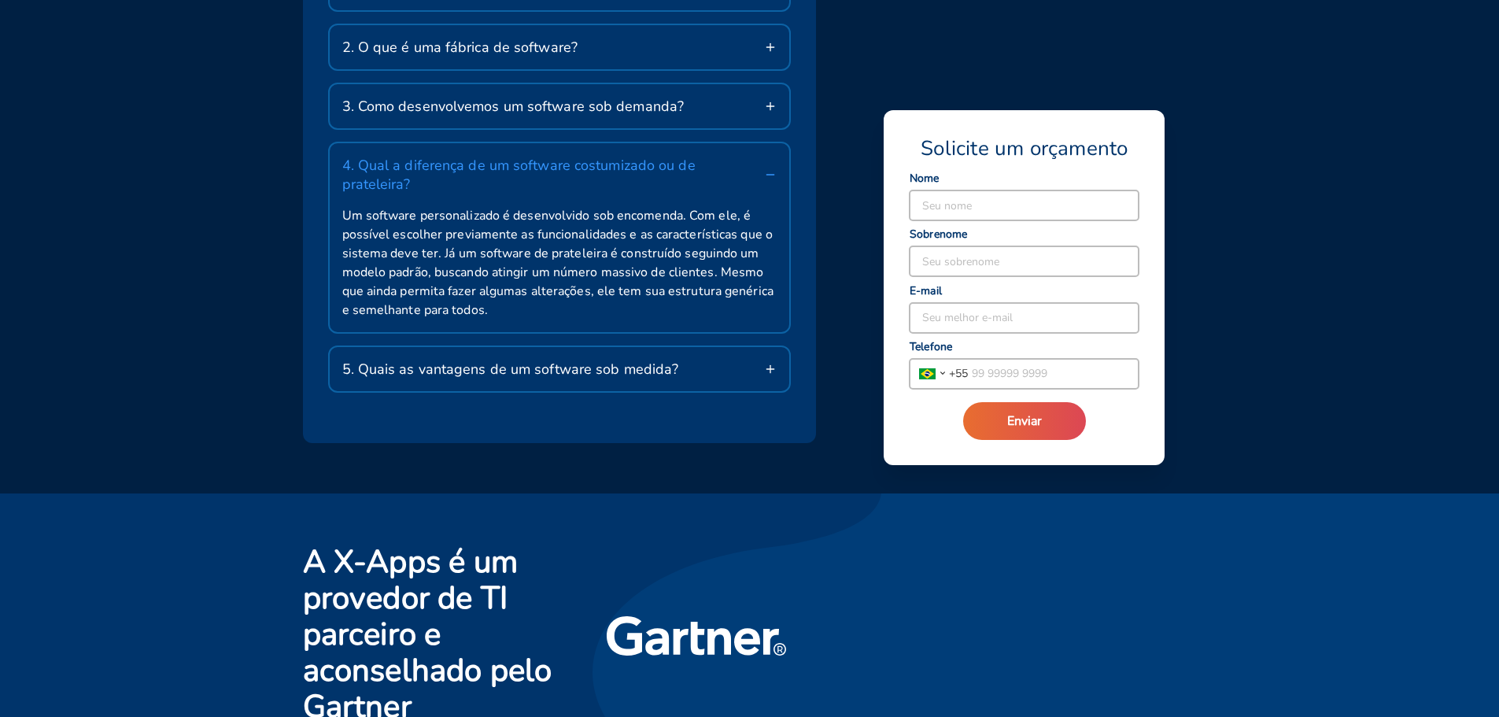
click at [712, 349] on div "5. Quais as vantagens de um software sob medida?" at bounding box center [560, 369] width 460 height 44
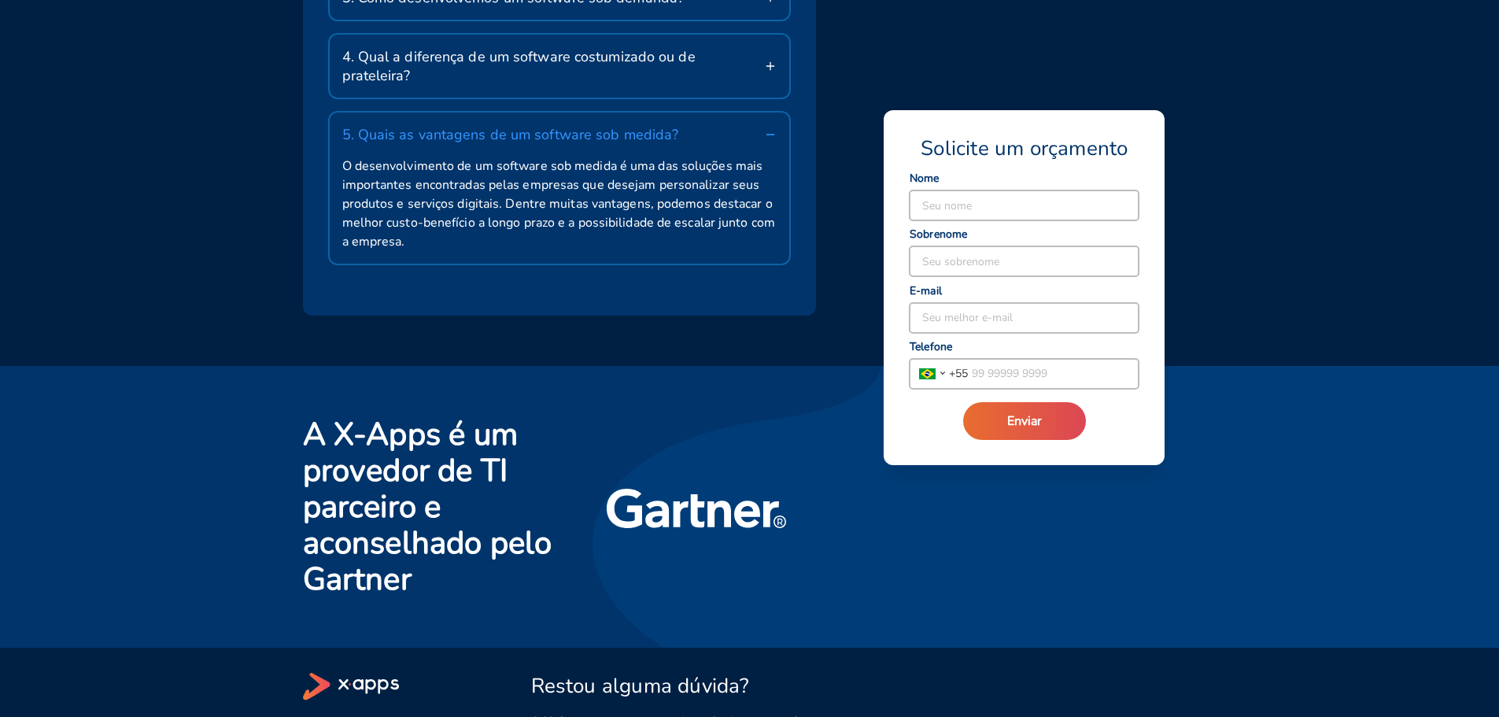
scroll to position [3167, 0]
